Goal: Information Seeking & Learning: Learn about a topic

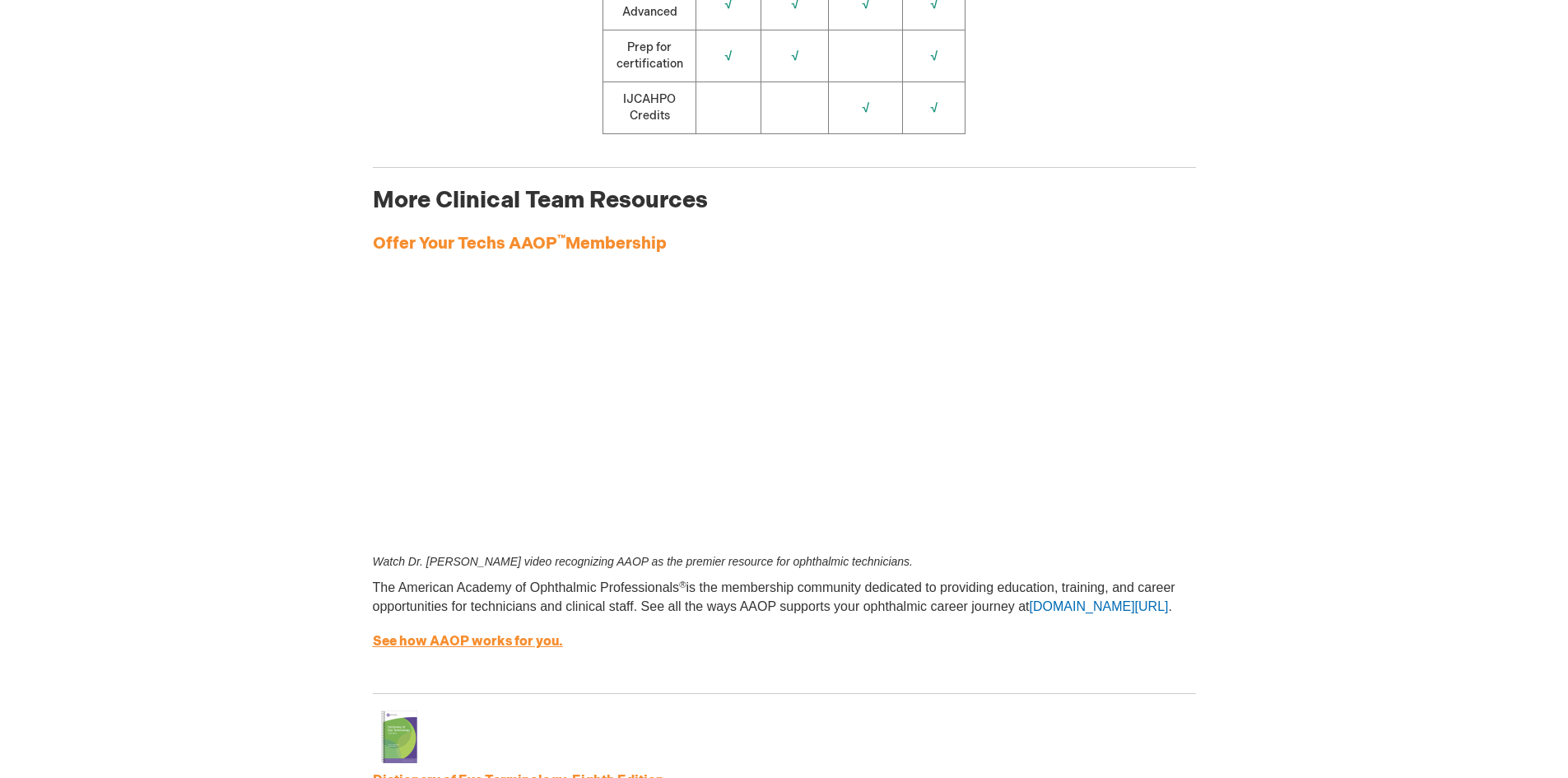
scroll to position [1975, 0]
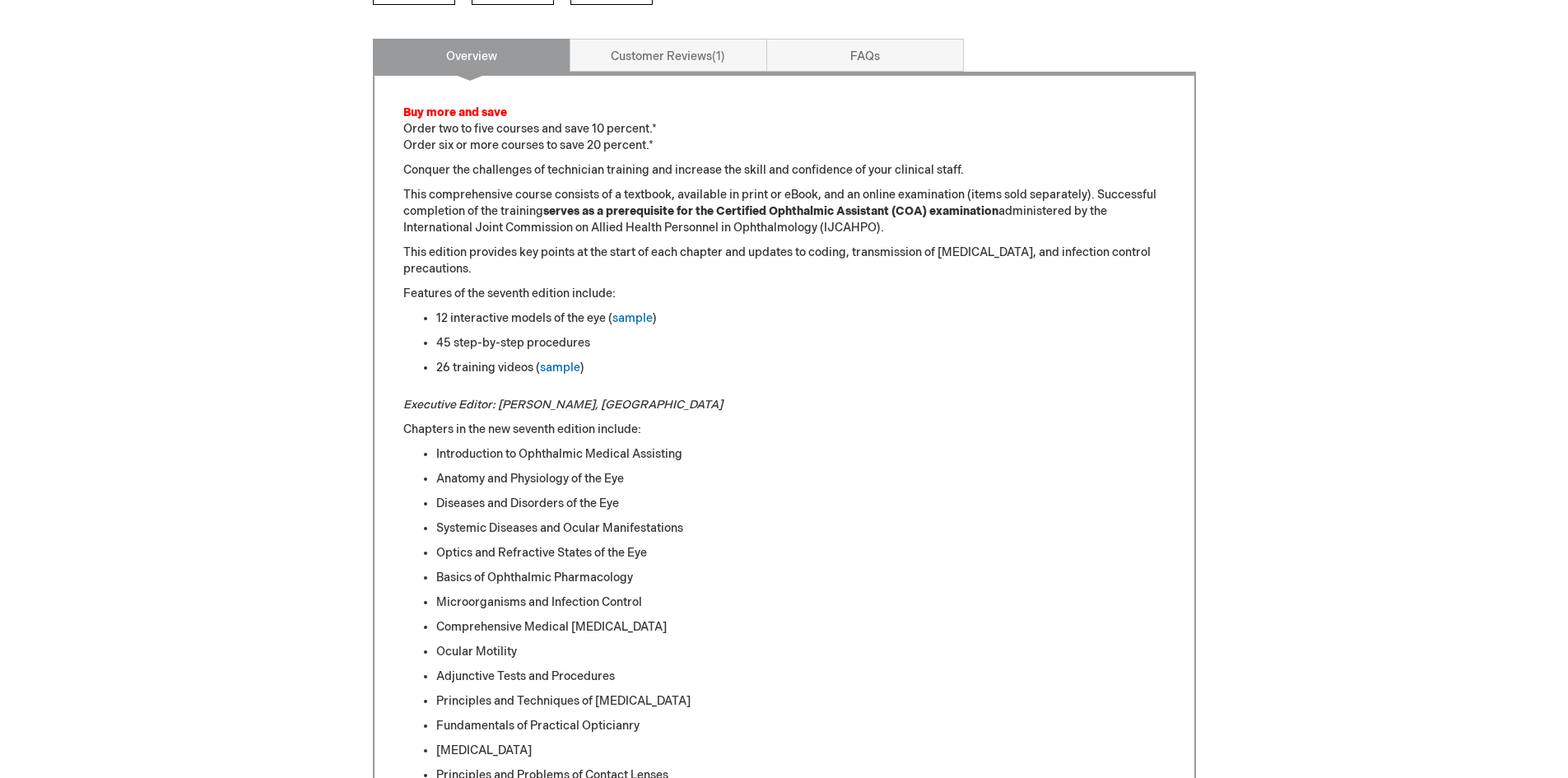
scroll to position [823, 0]
